Goal: Use online tool/utility: Use online tool/utility

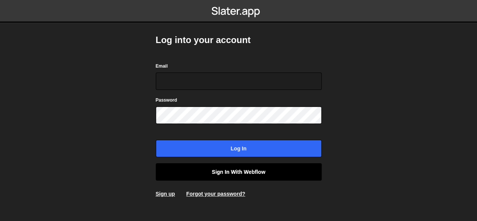
click at [205, 172] on link "Sign in with Webflow" at bounding box center [239, 171] width 166 height 17
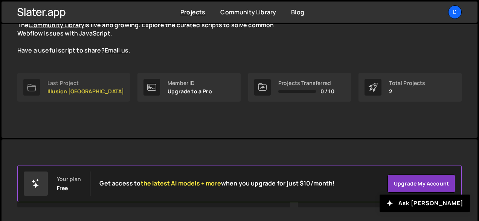
scroll to position [75, 0]
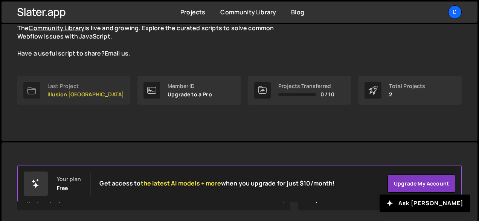
click at [81, 91] on p "Illusion Brussels" at bounding box center [85, 94] width 77 height 6
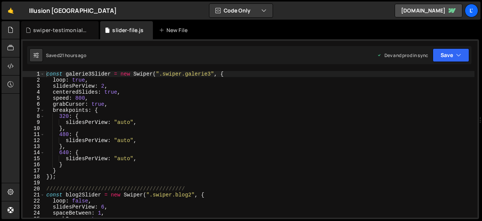
scroll to position [14267, 0]
type textarea "const galerie3Slider = new Swiper(".swiper.galerie3", {"
drag, startPoint x: 120, startPoint y: 74, endPoint x: 128, endPoint y: 74, distance: 7.5
click at [128, 74] on div "const galerie3Slider = new Swiper ( ".swiper.galerie3" , { loop : true , slides…" at bounding box center [260, 150] width 430 height 158
